Goal: Obtain resource: Obtain resource

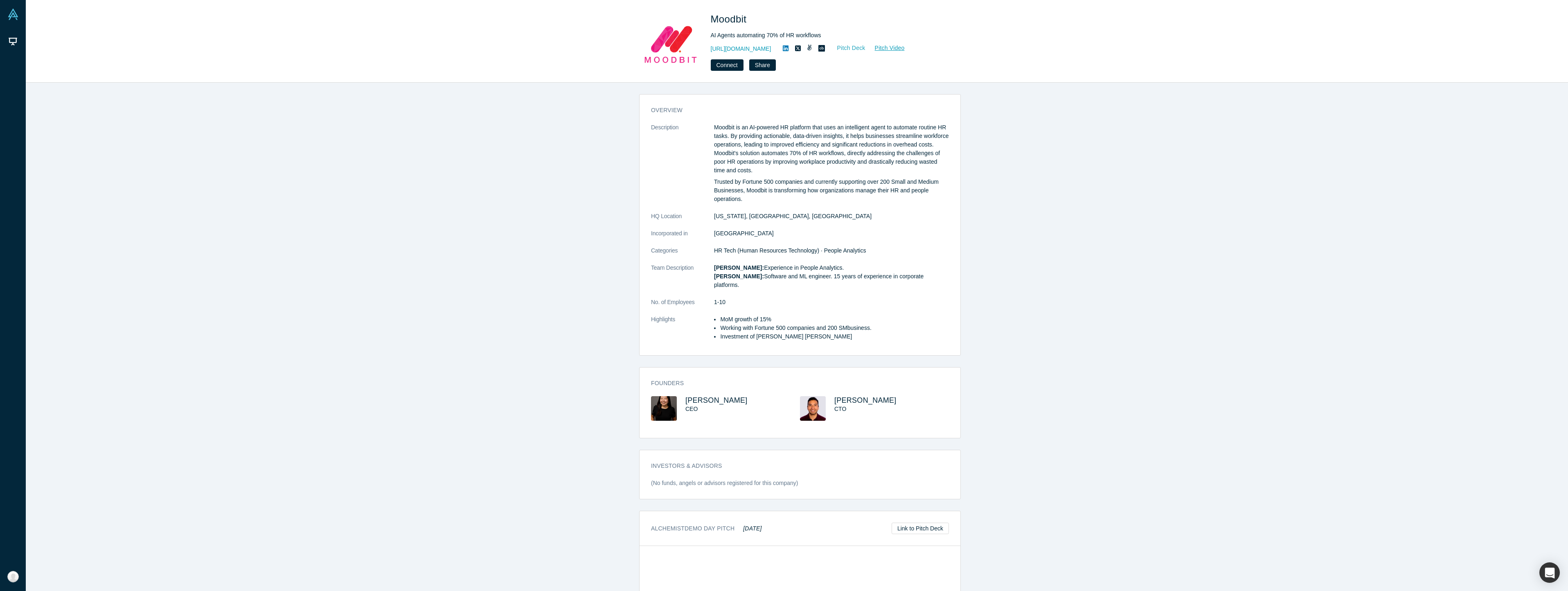
click at [852, 46] on link "Pitch Deck" at bounding box center [847, 48] width 38 height 9
click at [930, 522] on link "Link to Pitch Deck" at bounding box center [920, 528] width 57 height 12
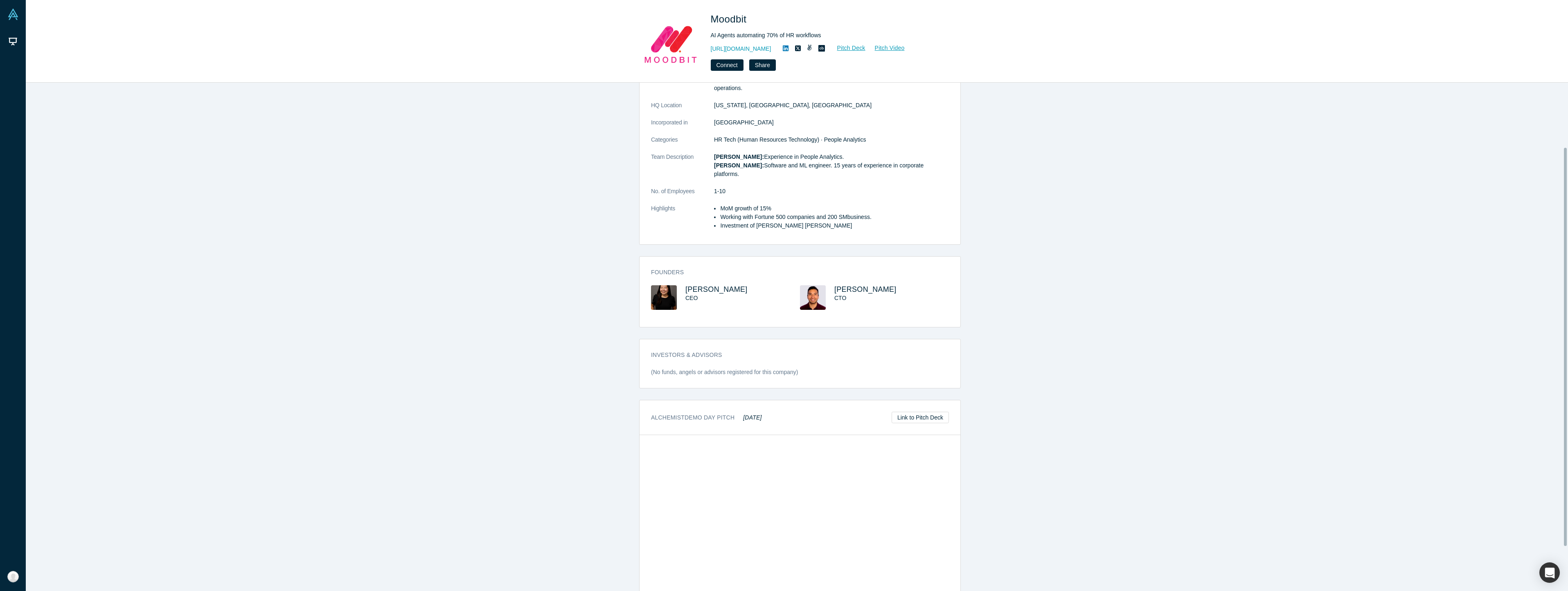
scroll to position [139, 0]
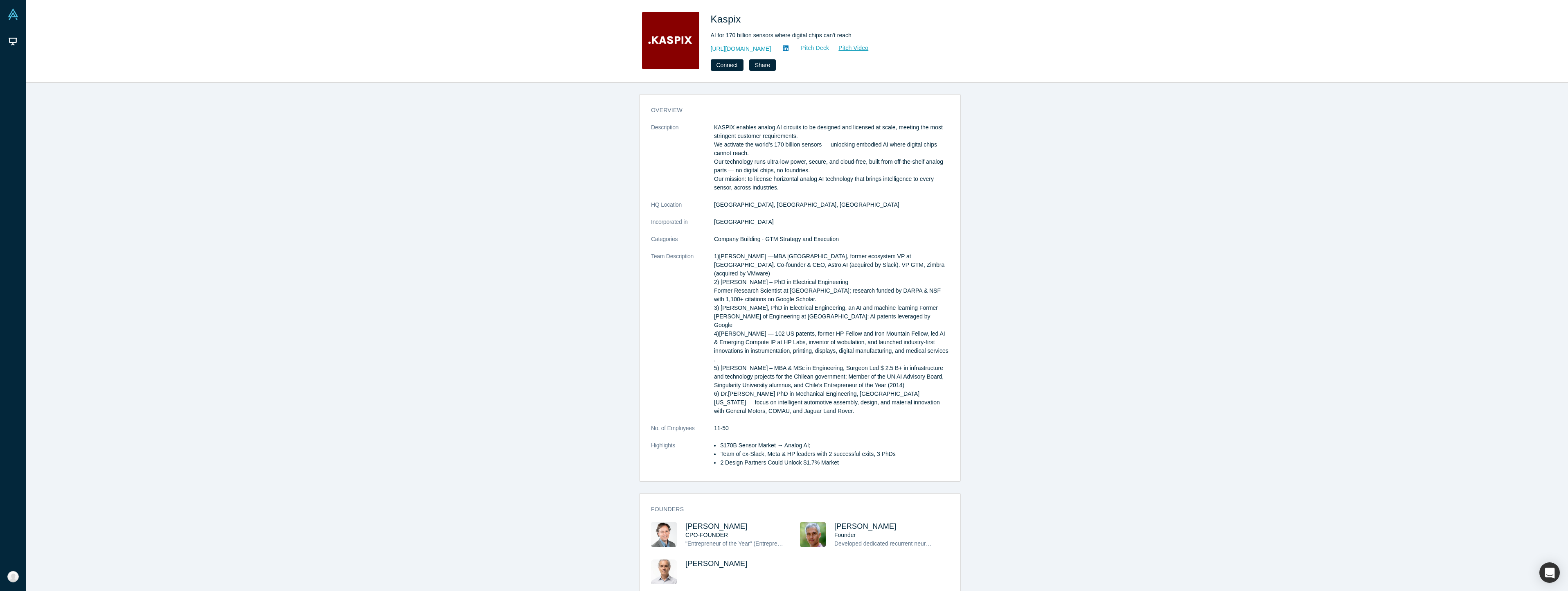
click at [795, 47] on link "Pitch Deck" at bounding box center [810, 48] width 38 height 9
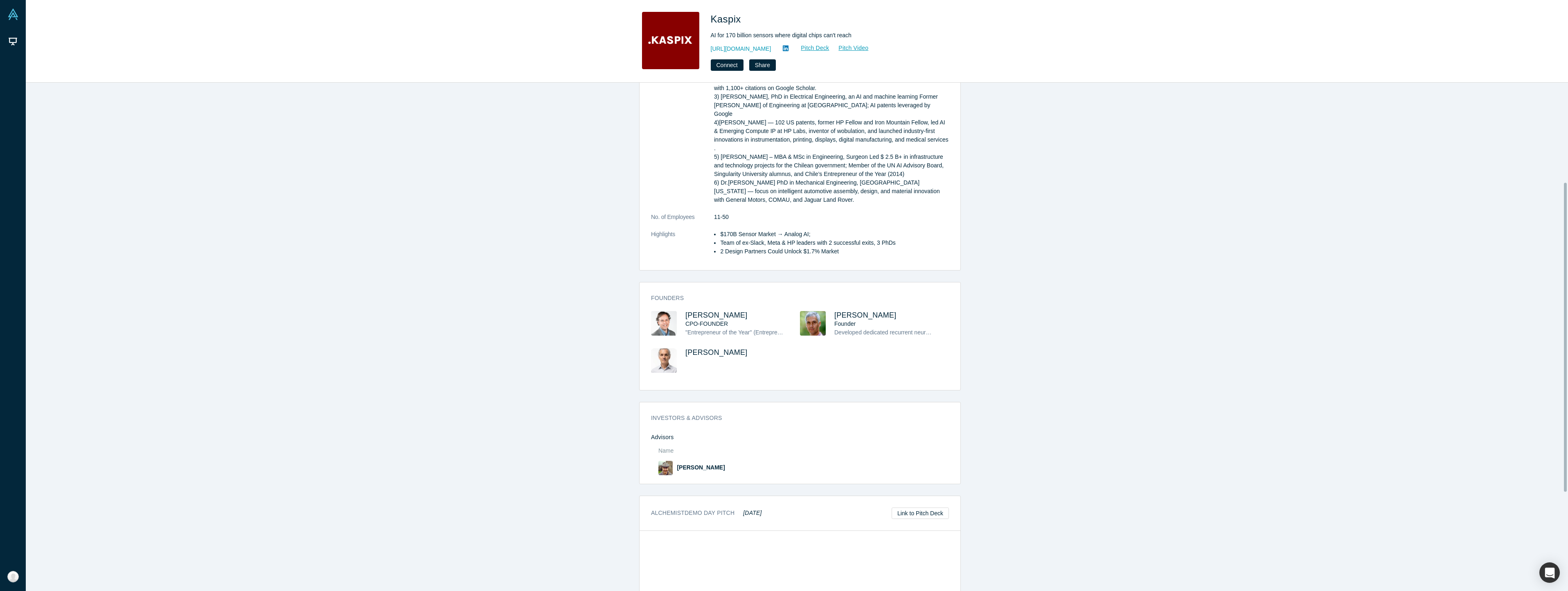
scroll to position [326, 0]
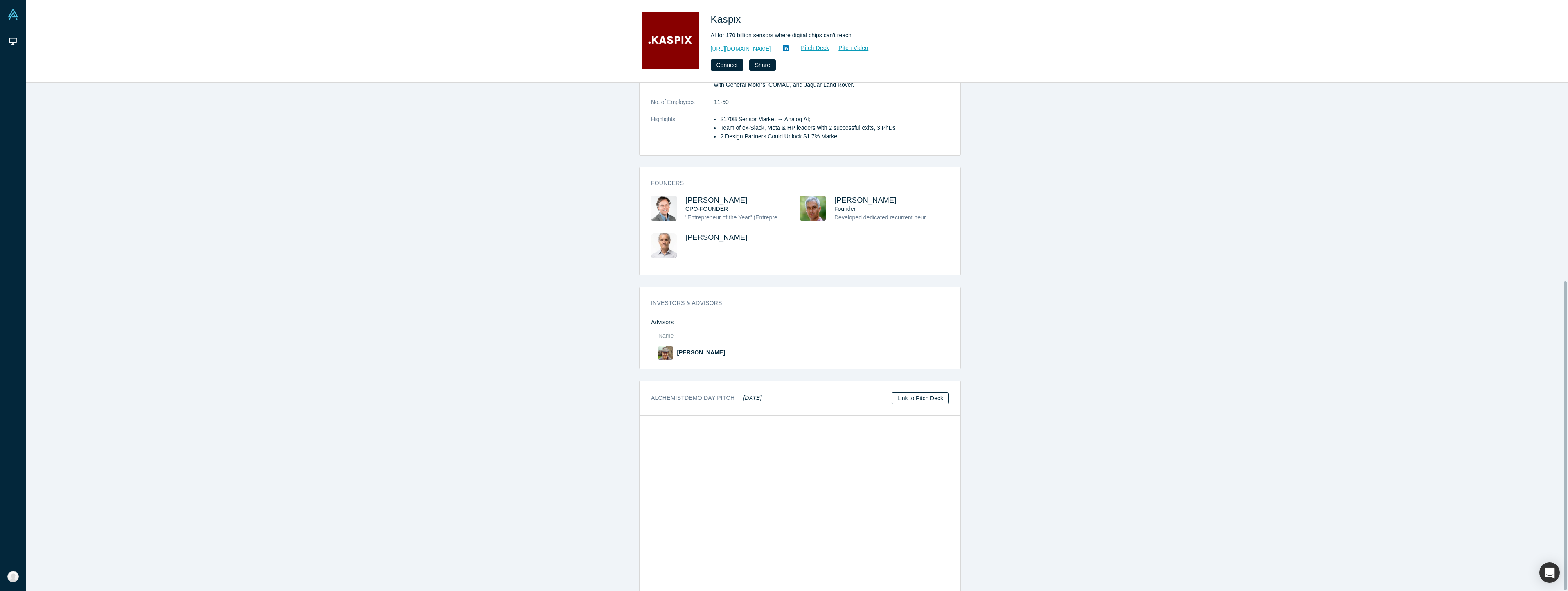
click at [920, 393] on link "Link to Pitch Deck" at bounding box center [920, 398] width 57 height 12
click at [797, 47] on link "Pitch Deck" at bounding box center [810, 48] width 38 height 9
click at [797, 47] on link "Pitch Deck" at bounding box center [810, 48] width 38 height 9
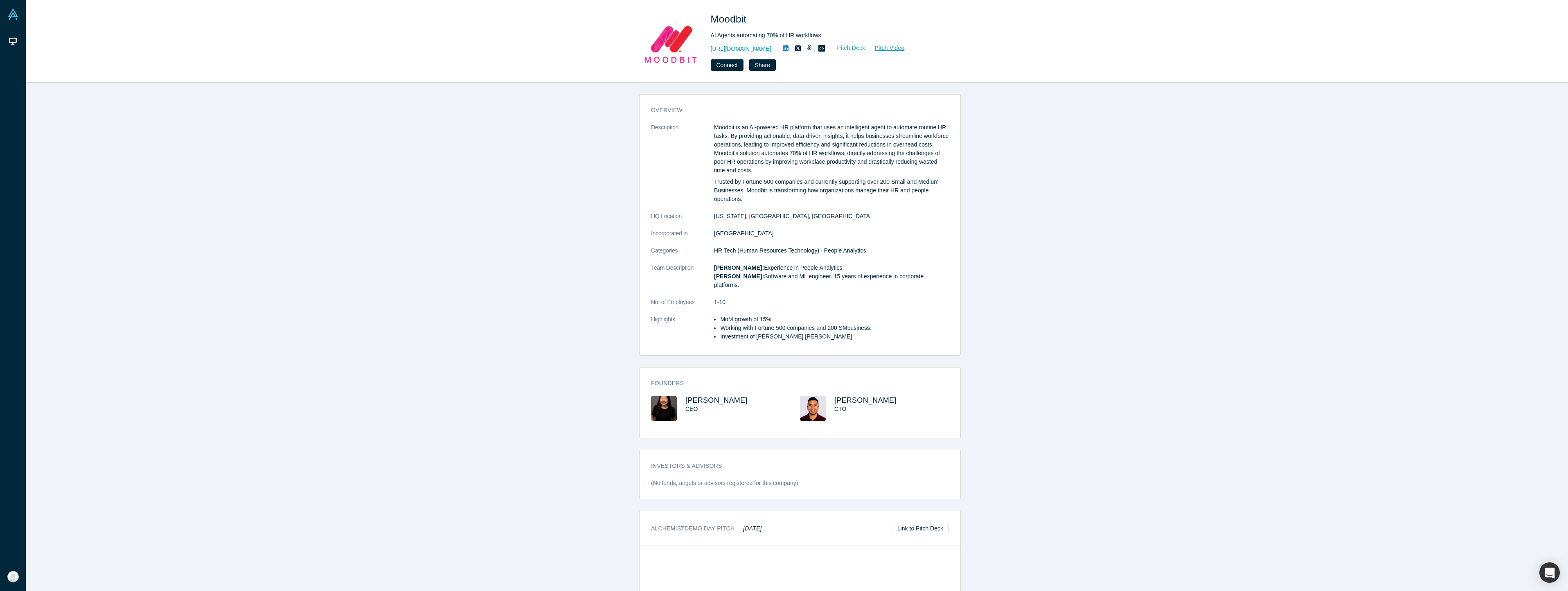
click at [856, 47] on link "Pitch Deck" at bounding box center [847, 48] width 38 height 9
